Goal: Task Accomplishment & Management: Complete application form

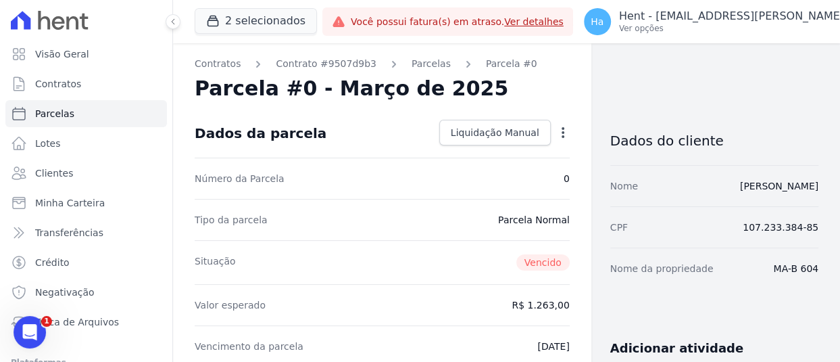
drag, startPoint x: 757, startPoint y: 273, endPoint x: 823, endPoint y: 275, distance: 66.3
copy dd "MA-B 604"
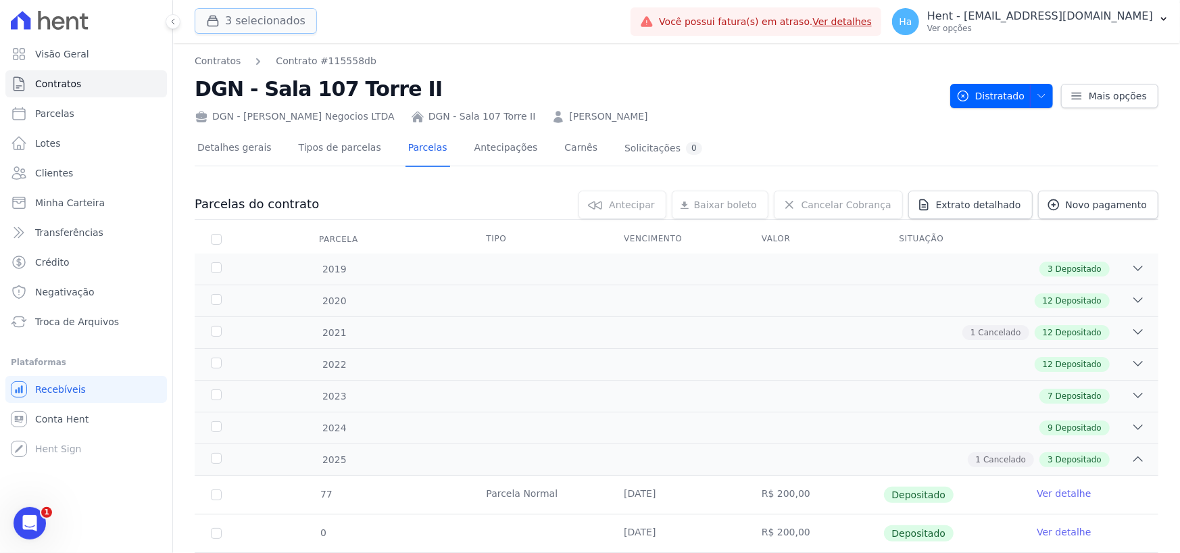
click at [230, 24] on button "3 selecionados" at bounding box center [256, 21] width 122 height 26
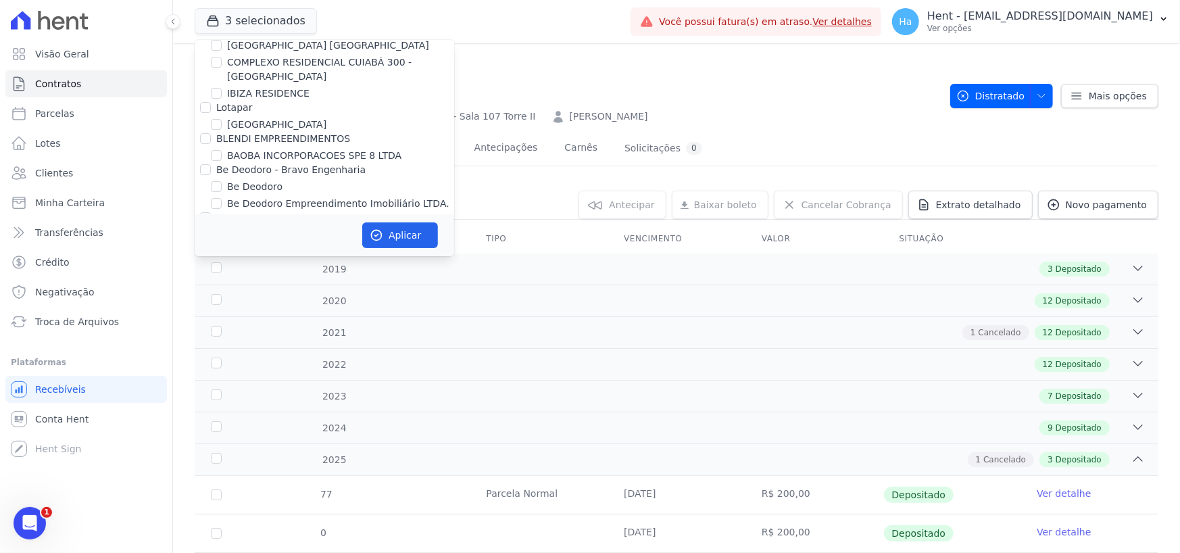
scroll to position [9213, 0]
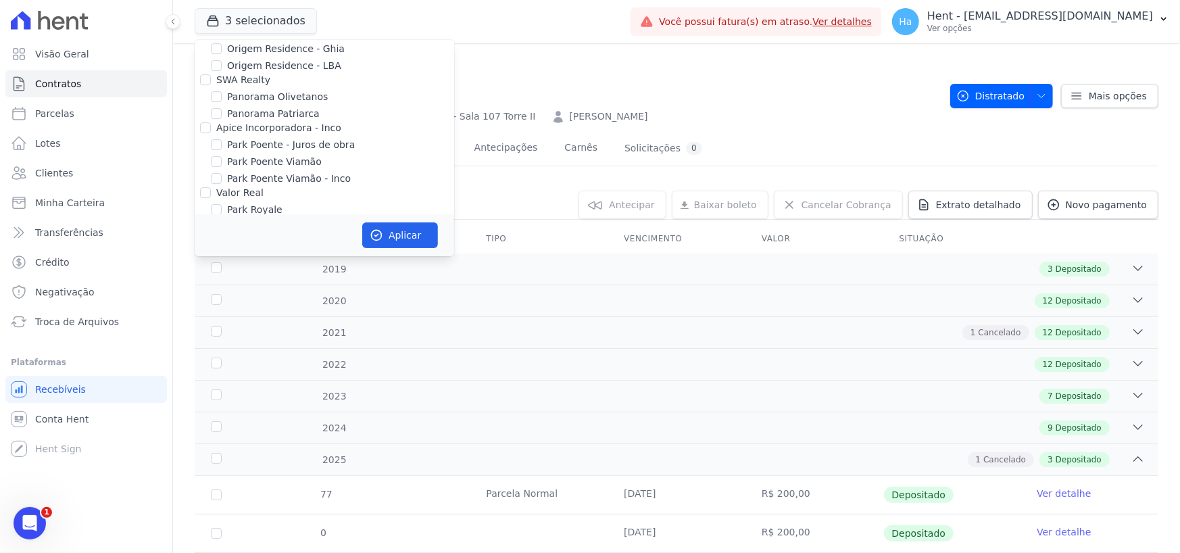
drag, startPoint x: 201, startPoint y: 126, endPoint x: 239, endPoint y: 140, distance: 40.4
click at [201, 348] on input "Doro Incorporações" at bounding box center [205, 353] width 11 height 11
checkbox input "true"
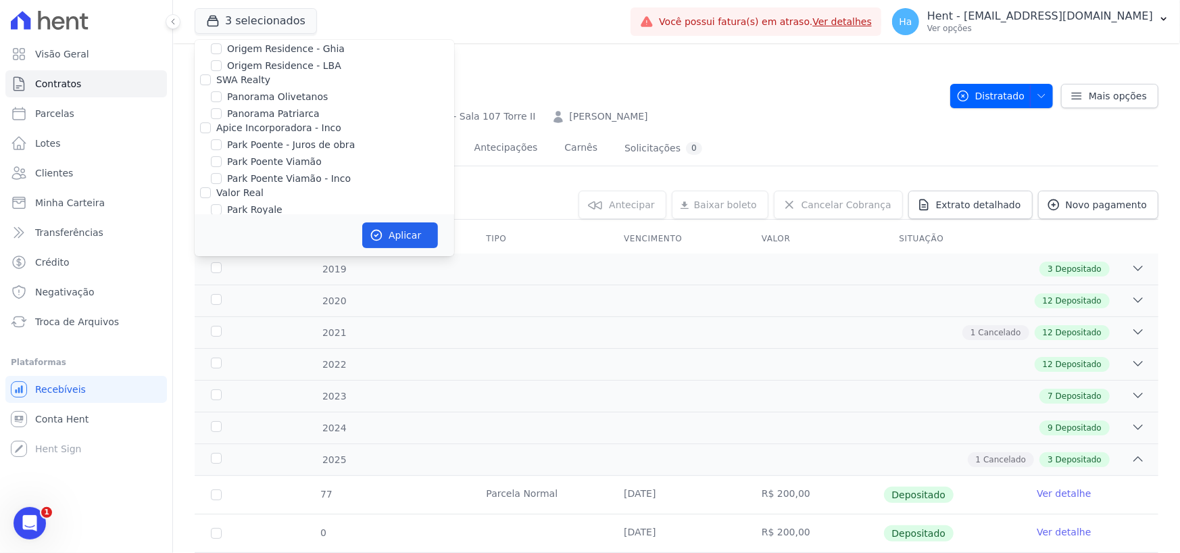
checkbox input "true"
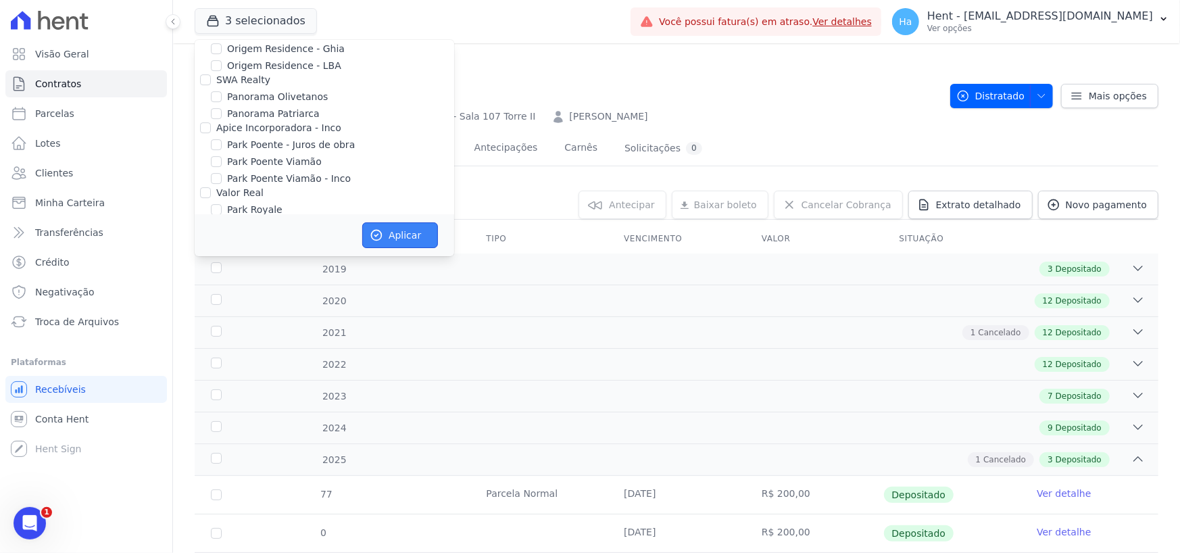
click at [418, 241] on button "Aplicar" at bounding box center [400, 235] width 76 height 26
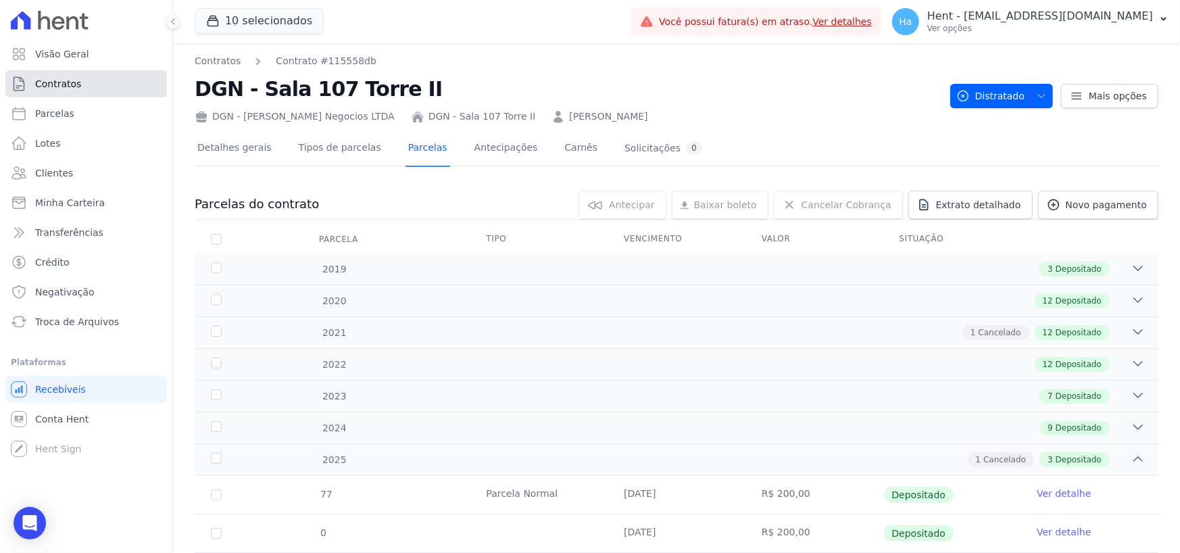
click at [68, 77] on span "Contratos" at bounding box center [58, 84] width 46 height 14
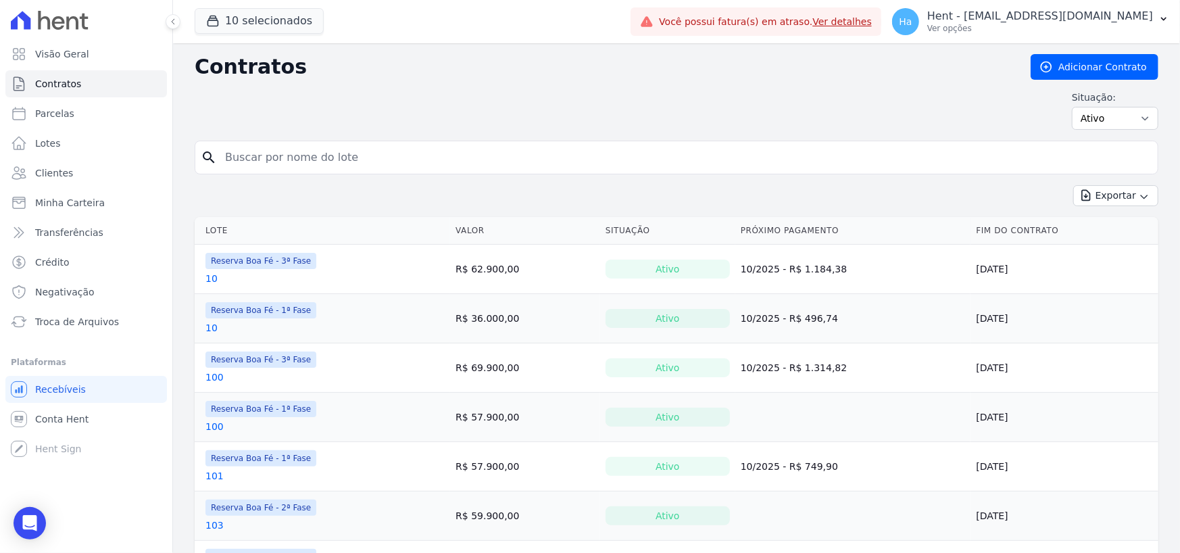
click at [252, 161] on input "search" at bounding box center [684, 157] width 935 height 27
type input "182"
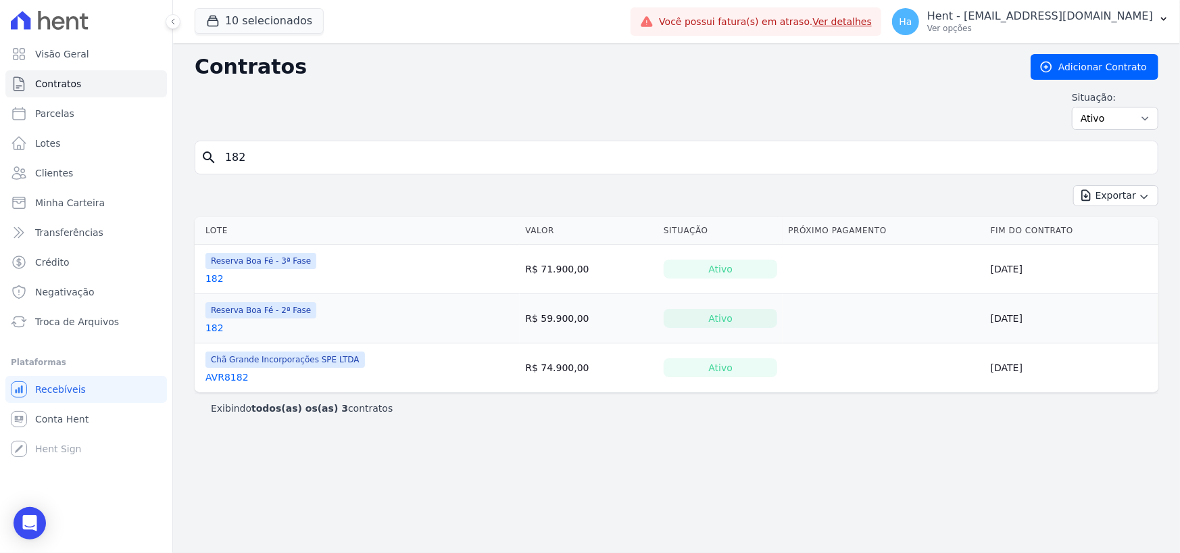
click at [216, 278] on link "182" at bounding box center [214, 279] width 18 height 14
click at [214, 328] on link "182" at bounding box center [214, 328] width 18 height 14
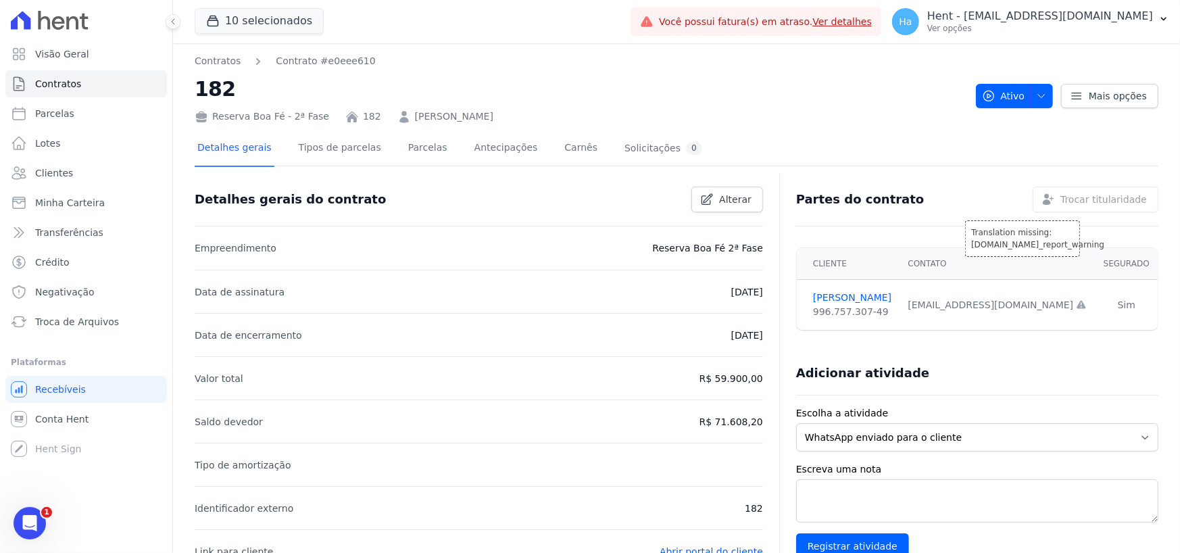
click at [1085, 197] on div "Translation missing: [DOMAIN_NAME]_report_warning Trocar titularidade" at bounding box center [1096, 200] width 126 height 26
click at [1095, 199] on div "Translation missing: [DOMAIN_NAME]_report_warning Trocar titularidade" at bounding box center [1096, 200] width 126 height 26
click at [1073, 205] on div "Translation missing: [DOMAIN_NAME]_report_warning Trocar titularidade" at bounding box center [1096, 200] width 126 height 26
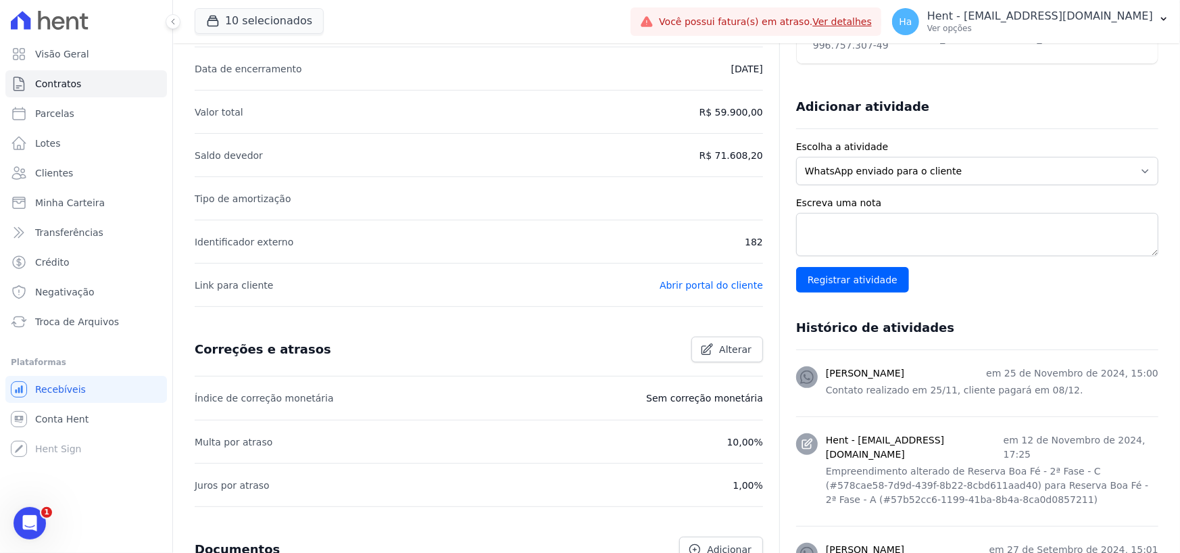
scroll to position [68, 0]
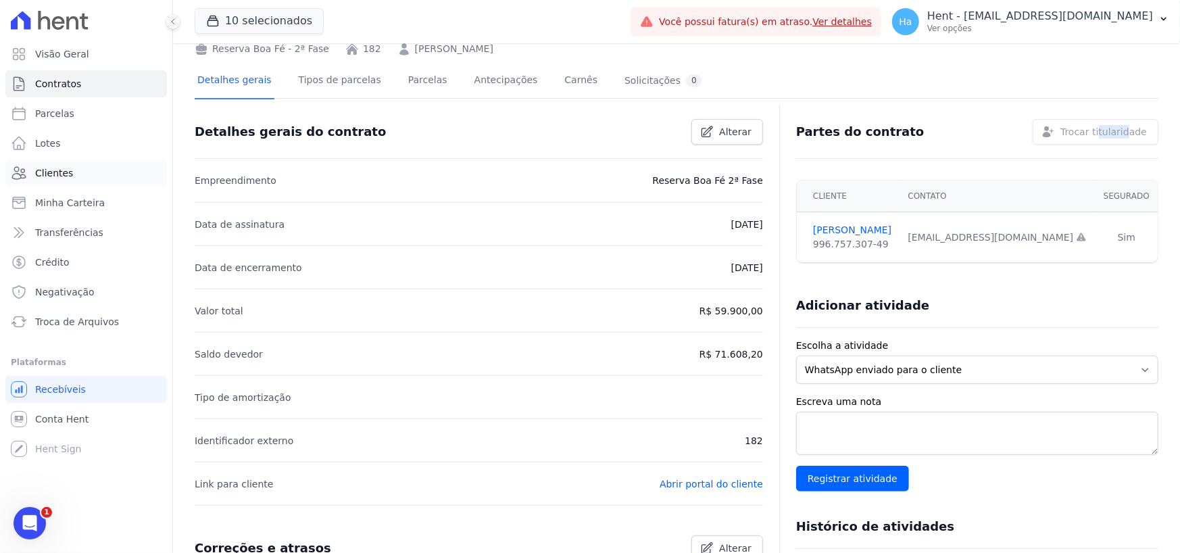
click at [50, 179] on span "Clientes" at bounding box center [54, 173] width 38 height 14
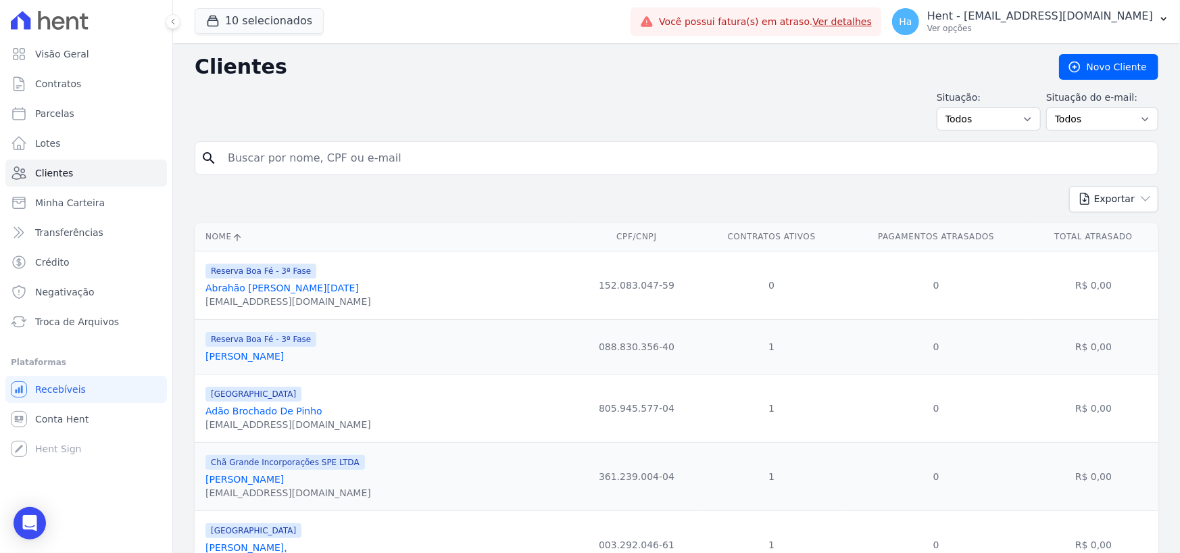
click at [280, 158] on input "search" at bounding box center [686, 158] width 933 height 27
type input "[PERSON_NAME]"
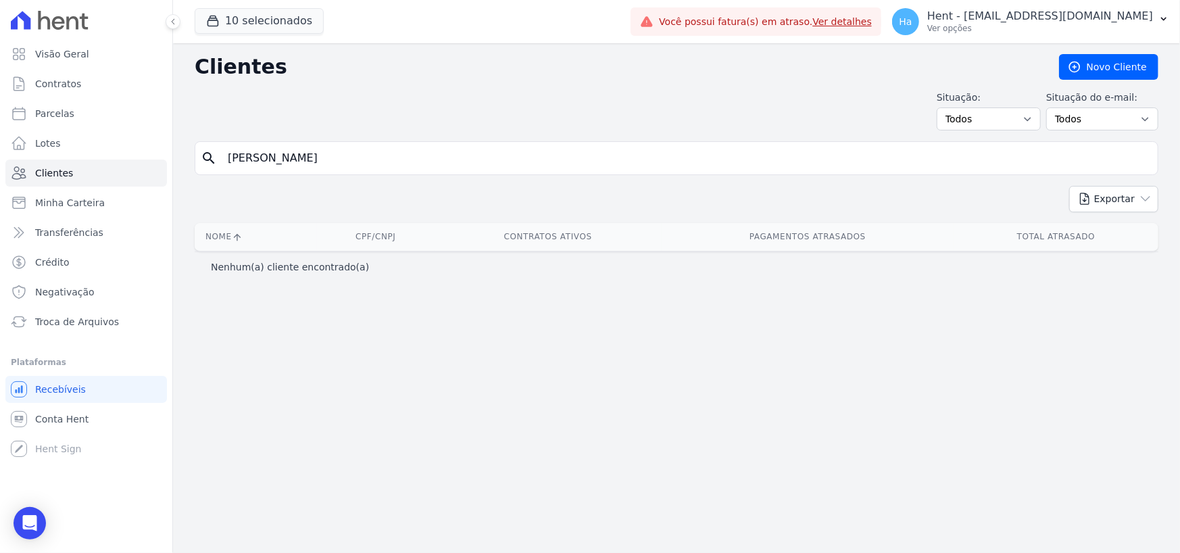
drag, startPoint x: 292, startPoint y: 157, endPoint x: 61, endPoint y: 128, distance: 233.0
click at [68, 130] on div "Visão Geral Contratos [GEOGRAPHIC_DATA] Lotes Clientes Minha Carteira Transferê…" at bounding box center [590, 276] width 1180 height 553
type input "13730227793"
click at [353, 167] on input "13730227793" at bounding box center [686, 158] width 933 height 27
click at [1124, 66] on link "Novo Cliente" at bounding box center [1108, 67] width 99 height 26
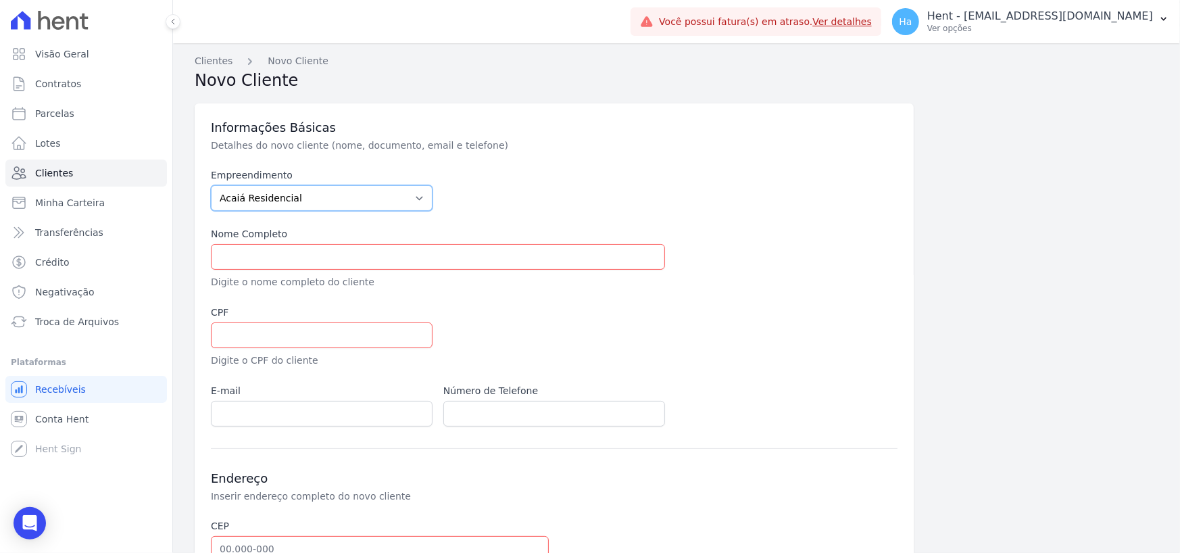
click at [391, 191] on select "Acaiá Residencial ACQUA 8 PELOTAS SPE LTDA ACQUA 8 PELOTAS SPE LTDA II ACQUA LI…" at bounding box center [322, 198] width 222 height 26
drag, startPoint x: 368, startPoint y: 195, endPoint x: 403, endPoint y: 208, distance: 38.3
click at [368, 195] on select "Acaiá Residencial ACQUA 8 PELOTAS SPE LTDA ACQUA 8 PELOTAS SPE LTDA II ACQUA LI…" at bounding box center [322, 198] width 222 height 26
select select "57b52cc6-1199-41ba-8b4a-8ca0d0857211"
click at [211, 185] on select "Acaiá Residencial ACQUA 8 PELOTAS SPE LTDA ACQUA 8 PELOTAS SPE LTDA II ACQUA LI…" at bounding box center [322, 198] width 222 height 26
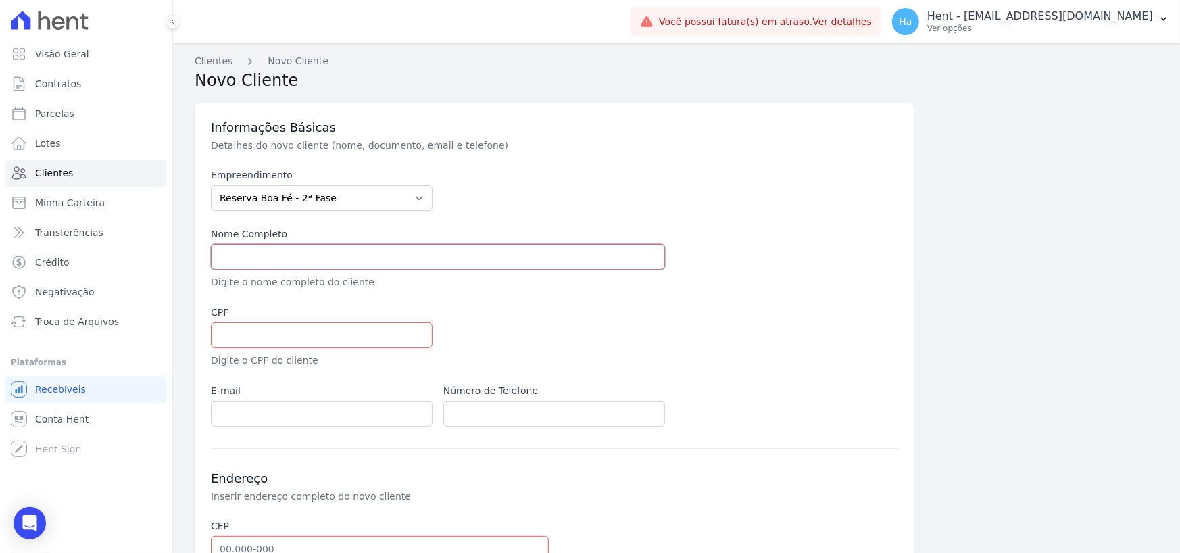
click at [247, 254] on input "text" at bounding box center [438, 257] width 454 height 26
click at [230, 262] on input "text" at bounding box center [438, 257] width 454 height 26
type input "[PERSON_NAME]"
type input "13730227793"
click at [253, 418] on input "email" at bounding box center [322, 414] width 222 height 26
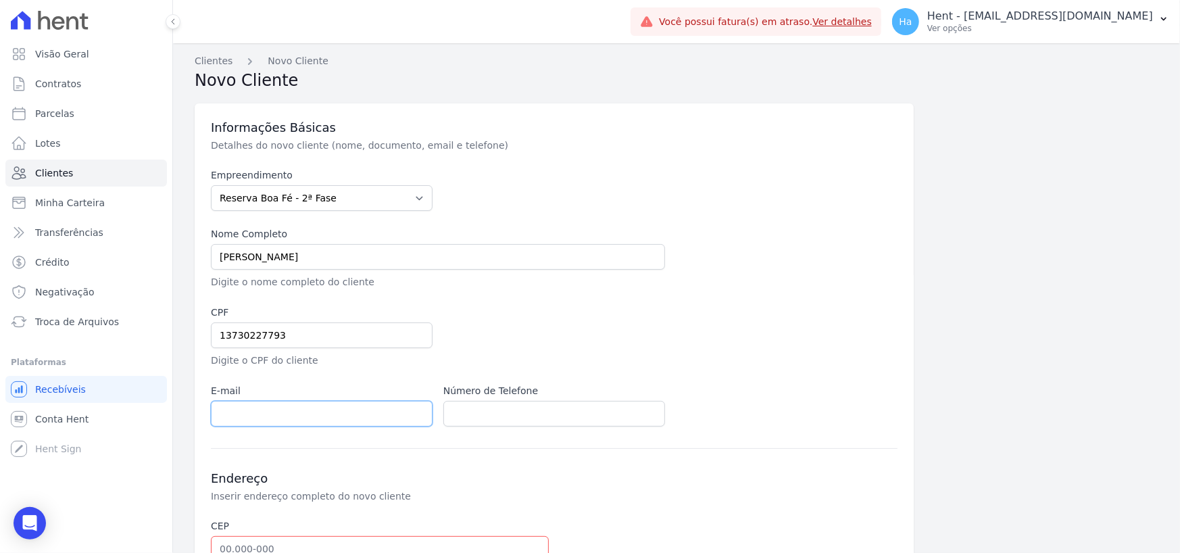
paste input "[EMAIL_ADDRESS][DOMAIN_NAME]"
type input "[EMAIL_ADDRESS][DOMAIN_NAME]"
click at [464, 416] on input "text" at bounding box center [554, 414] width 222 height 26
paste input "(24] 98807-4610"
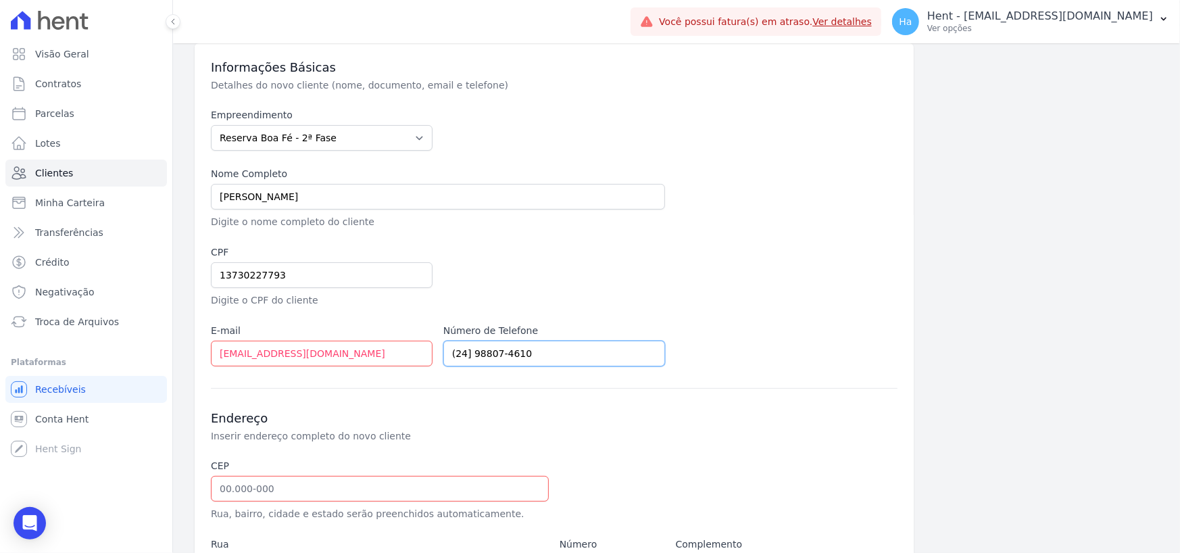
scroll to position [135, 0]
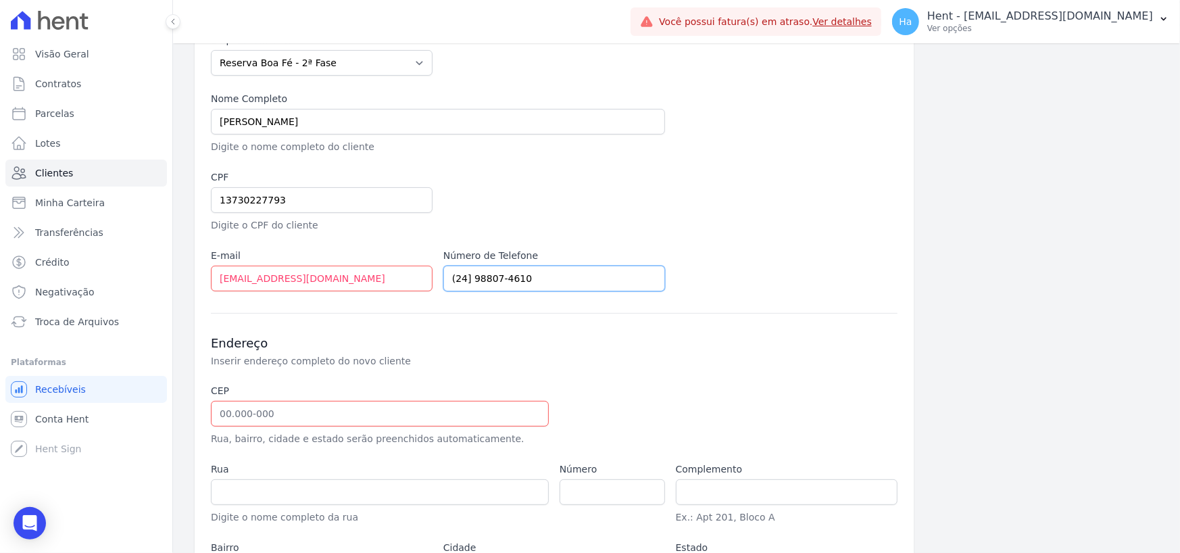
type input "(24] 98807-4610"
click at [220, 418] on input "text" at bounding box center [380, 414] width 338 height 26
click at [267, 415] on input "25.640-" at bounding box center [380, 414] width 338 height 26
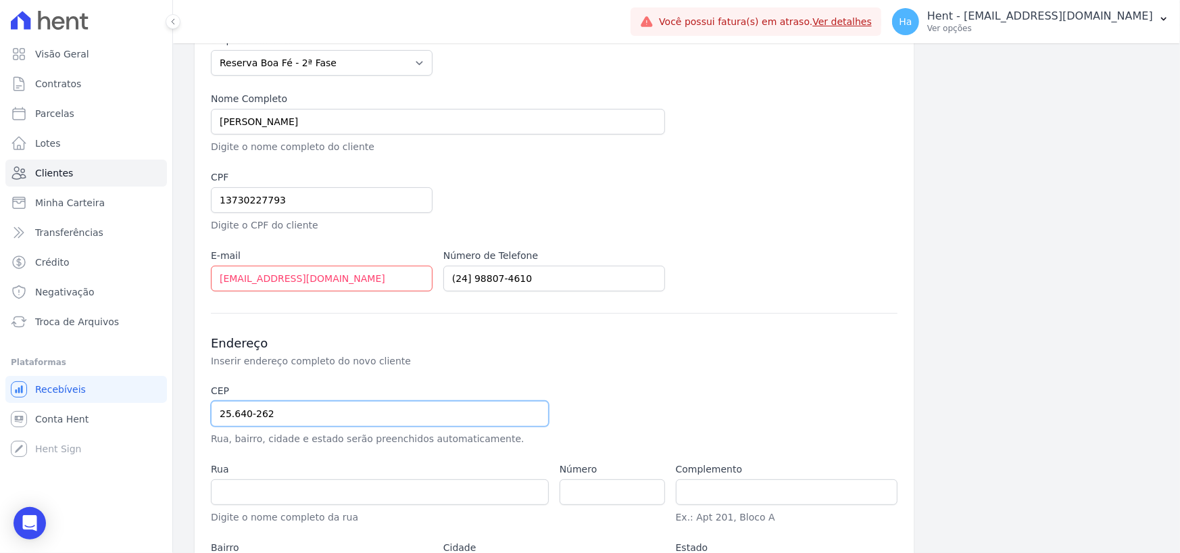
type input "25.640-262"
type input "Rua [PERSON_NAME]"
type input "Castelanea"
type input "[GEOGRAPHIC_DATA]"
select select "RJ"
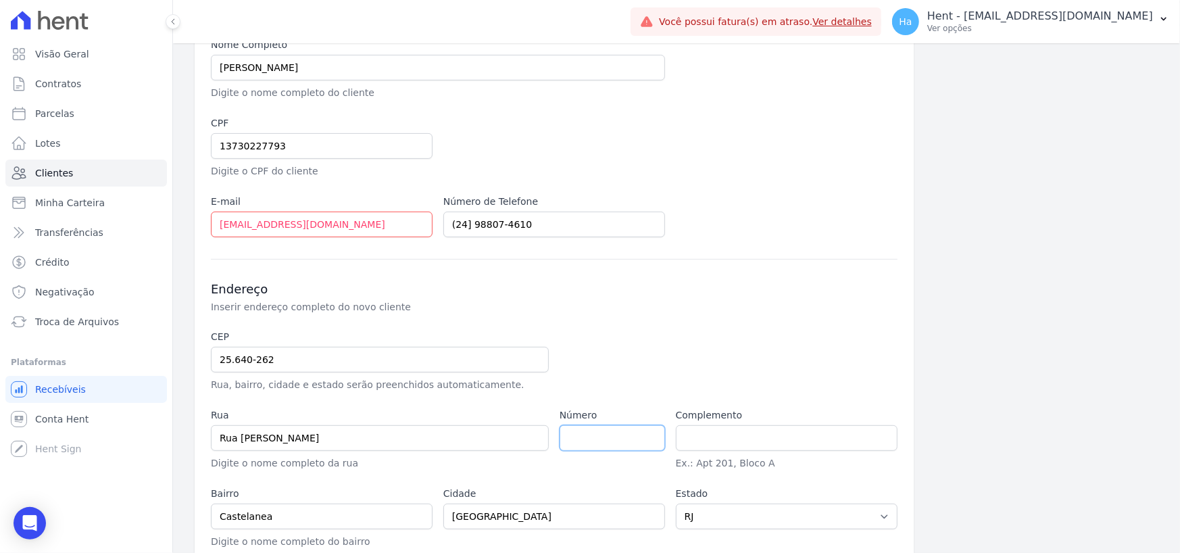
scroll to position [252, 0]
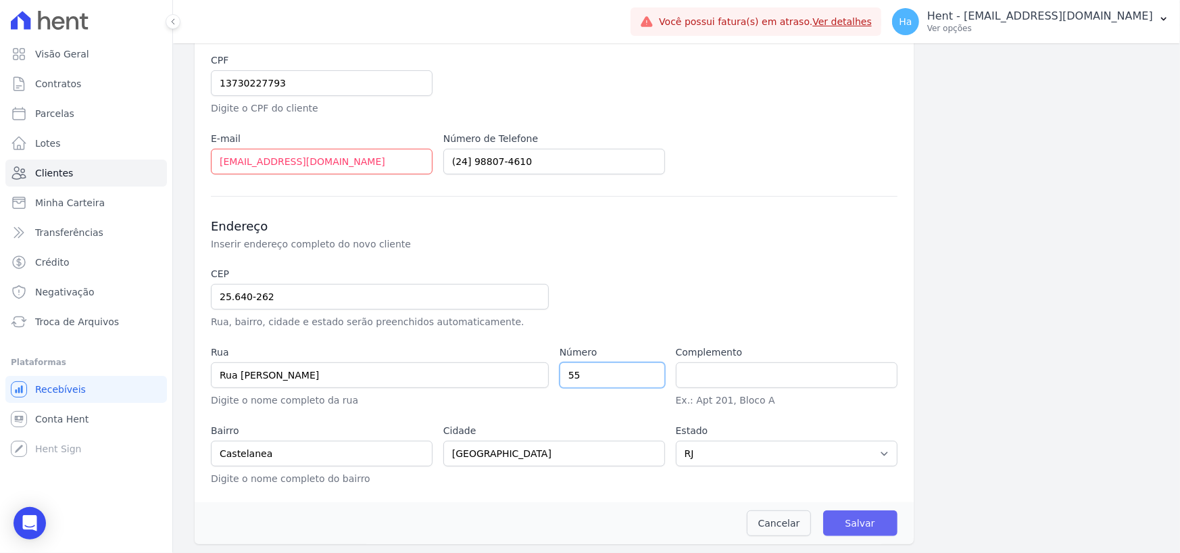
type input "55"
click at [866, 520] on input "Salvar" at bounding box center [860, 523] width 74 height 26
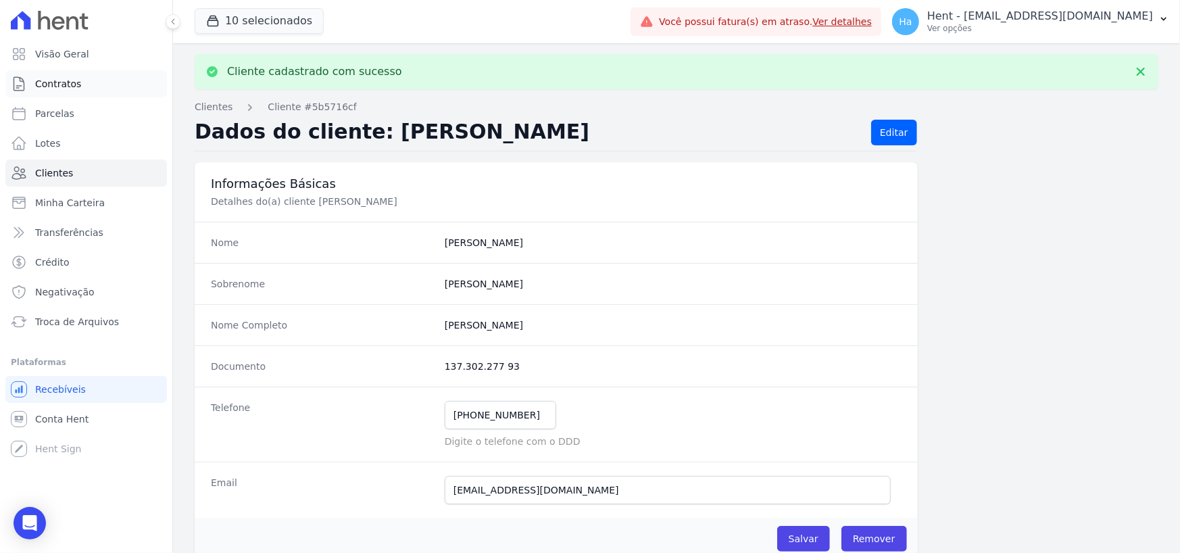
click at [68, 84] on span "Contratos" at bounding box center [58, 84] width 46 height 14
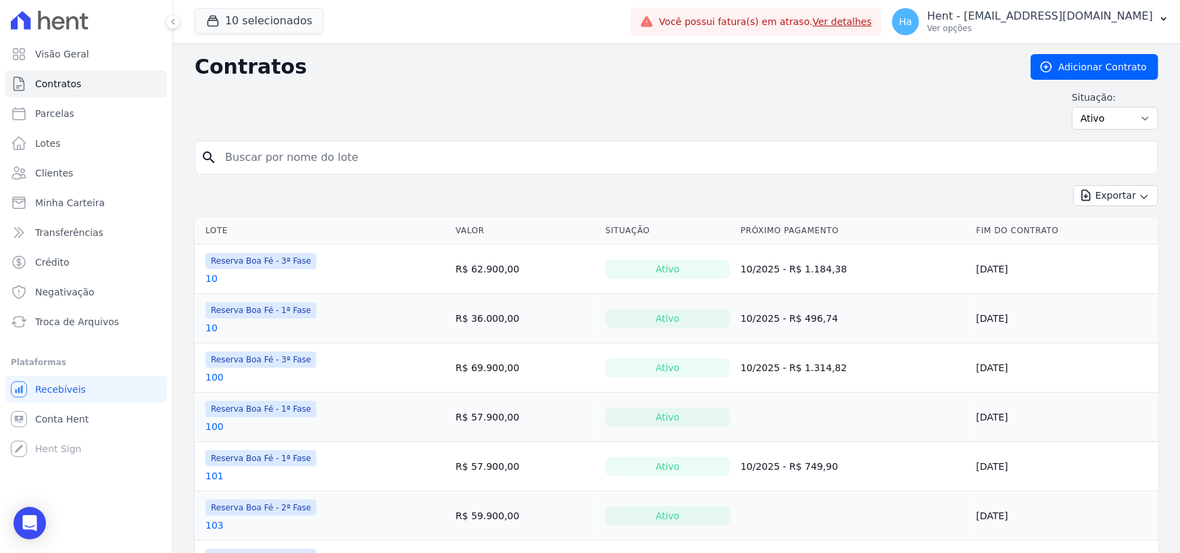
click at [282, 177] on form "search" at bounding box center [677, 163] width 964 height 45
click at [295, 158] on input "search" at bounding box center [684, 157] width 935 height 27
type input "182"
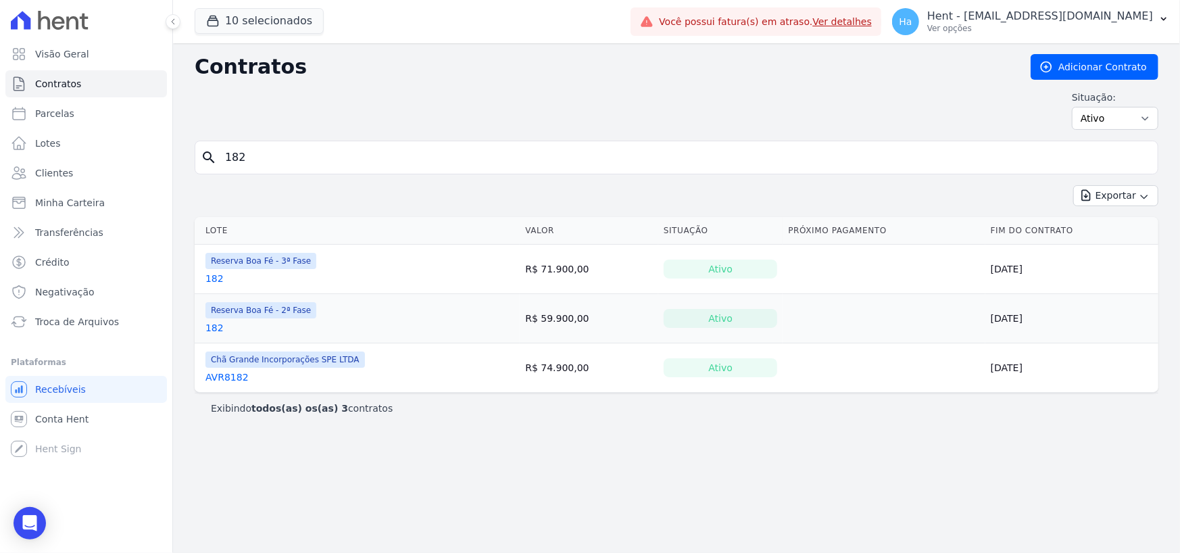
click at [206, 330] on link "182" at bounding box center [214, 328] width 18 height 14
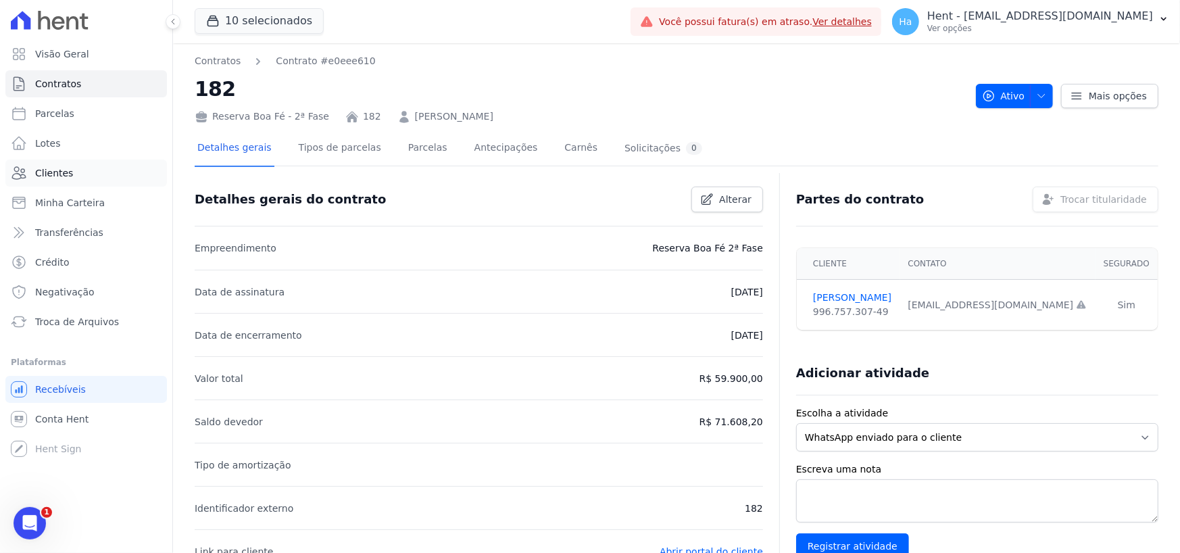
click at [49, 170] on span "Clientes" at bounding box center [54, 173] width 38 height 14
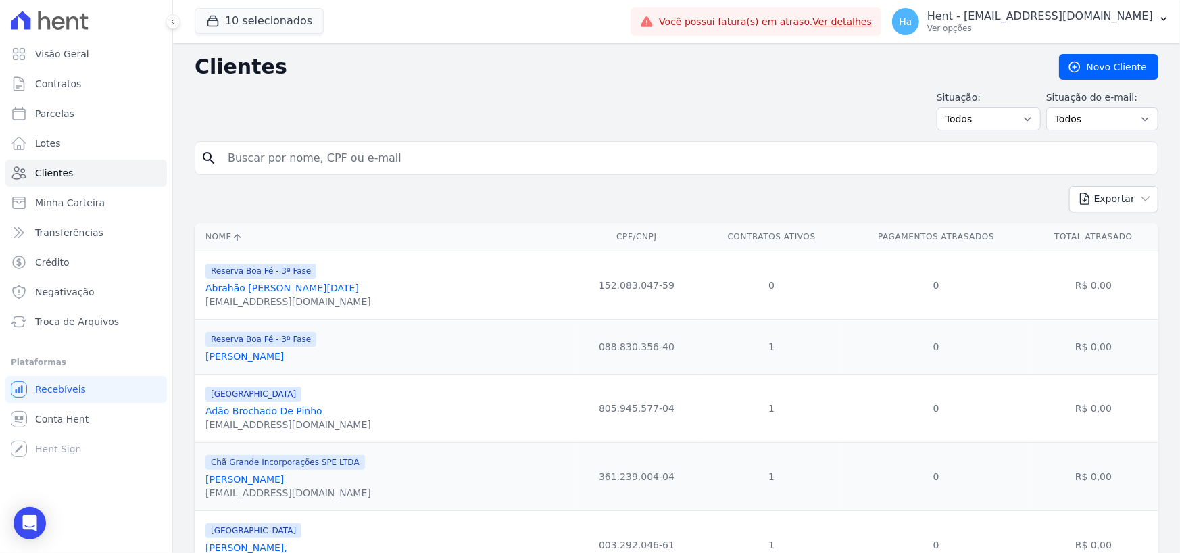
click at [261, 159] on input "search" at bounding box center [686, 158] width 933 height 27
type input "[PERSON_NAME]"
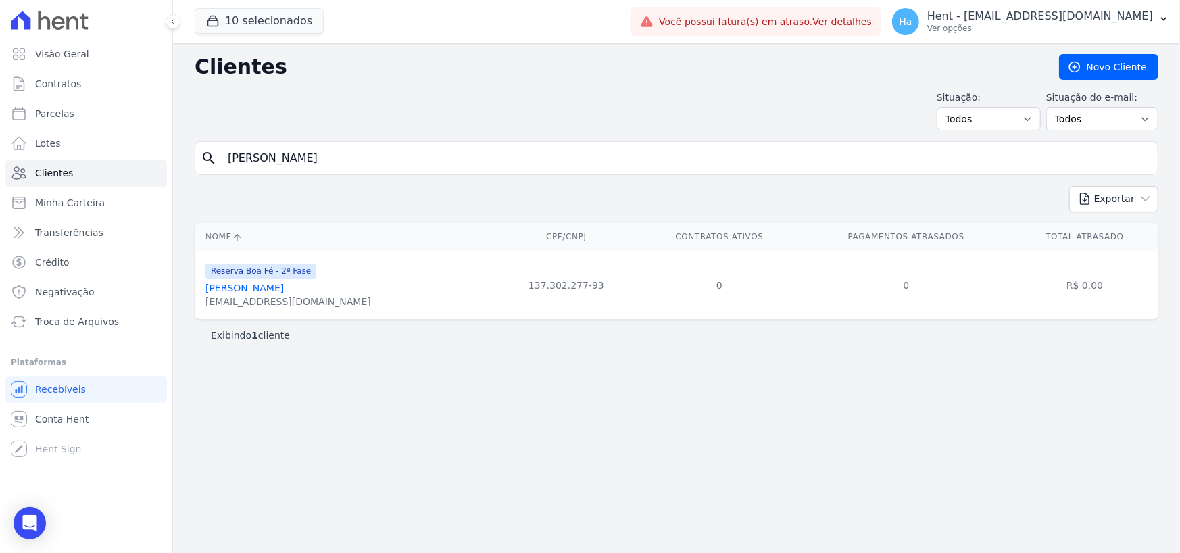
click at [278, 284] on link "[PERSON_NAME]" at bounding box center [244, 287] width 78 height 11
